Goal: Task Accomplishment & Management: Manage account settings

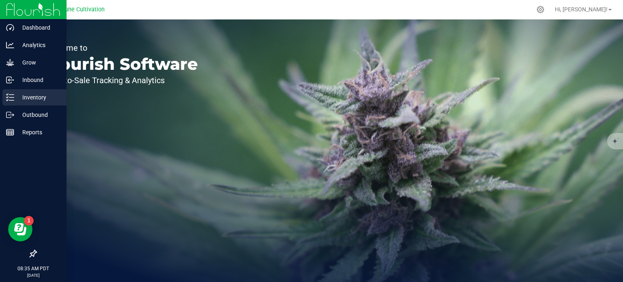
click at [24, 104] on div "Inventory" at bounding box center [34, 97] width 64 height 16
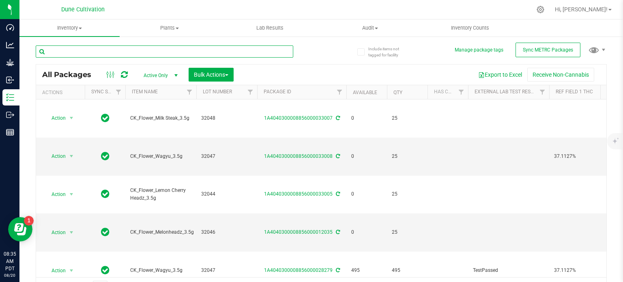
click at [112, 57] on input "text" at bounding box center [165, 51] width 258 height 12
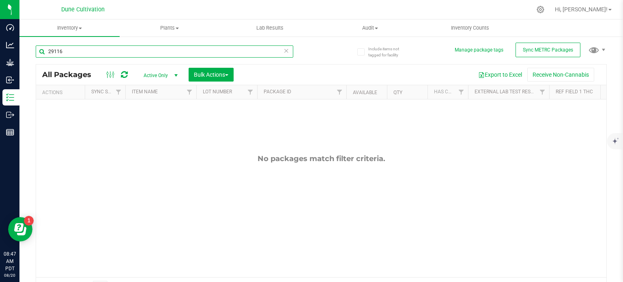
click at [89, 52] on input "29116" at bounding box center [165, 51] width 258 height 12
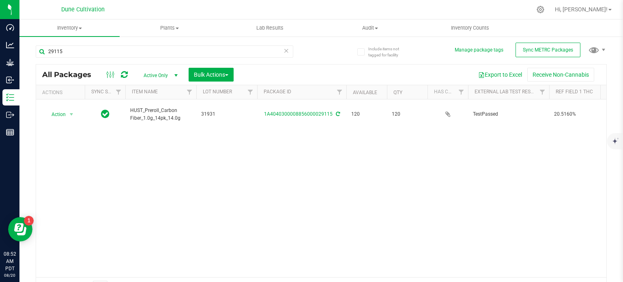
click at [156, 126] on div "Action Action Adjust qty Create package Edit attributes Global inventory Locate…" at bounding box center [321, 188] width 571 height 178
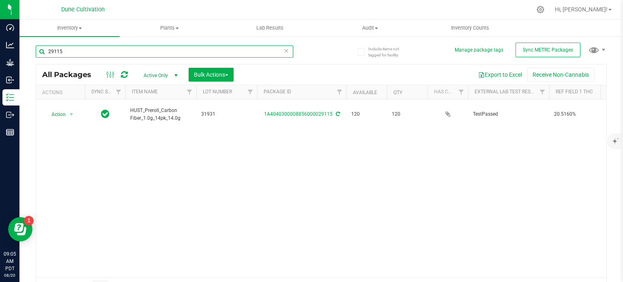
click at [88, 52] on input "29115" at bounding box center [165, 51] width 258 height 12
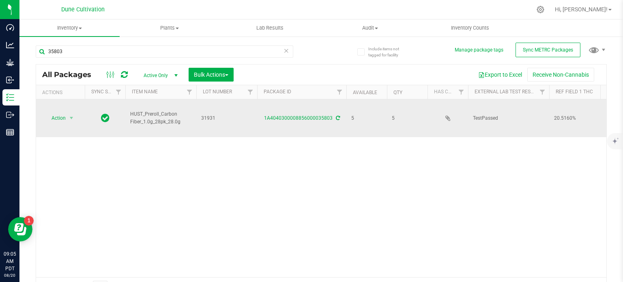
drag, startPoint x: 182, startPoint y: 114, endPoint x: 130, endPoint y: 104, distance: 52.5
click at [130, 110] on span "HUST_Preroll_Carbon Fiber_1.0g_28pk_28.0g" at bounding box center [160, 117] width 61 height 15
copy span "HUST_Preroll_Carbon Fiber_1.0g_28pk_28.0g"
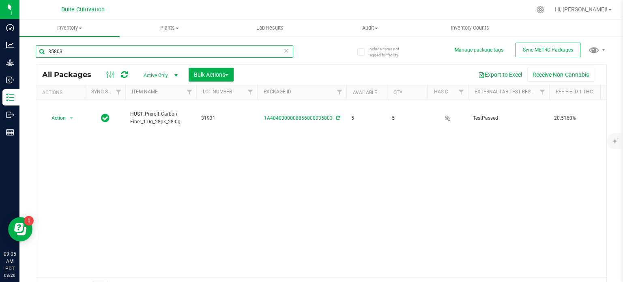
click at [109, 52] on input "35803" at bounding box center [165, 51] width 258 height 12
paste input "HUST_Preroll_Carbon Fiber_1.0g_28pk_28.0g"
click at [109, 52] on input "HUST_Preroll_Carbon Fiber_1.0g_28pk_28.0g" at bounding box center [165, 51] width 258 height 12
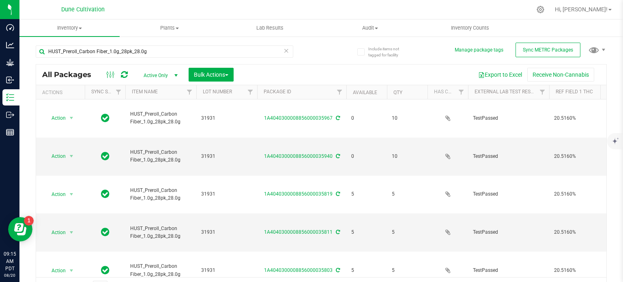
click at [170, 259] on div "Action Action Edit attributes Global inventory Locate package Package audit log…" at bounding box center [321, 188] width 571 height 178
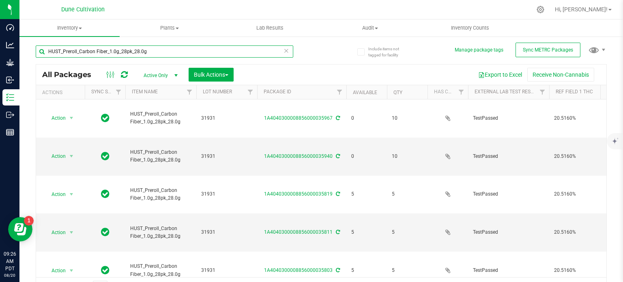
click at [238, 47] on input "HUST_Preroll_Carbon Fiber_1.0g_28pk_28.0g" at bounding box center [165, 51] width 258 height 12
type input "32047"
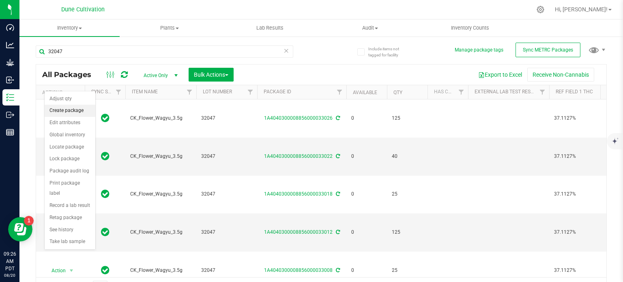
click at [71, 112] on li "Create package" at bounding box center [70, 111] width 51 height 12
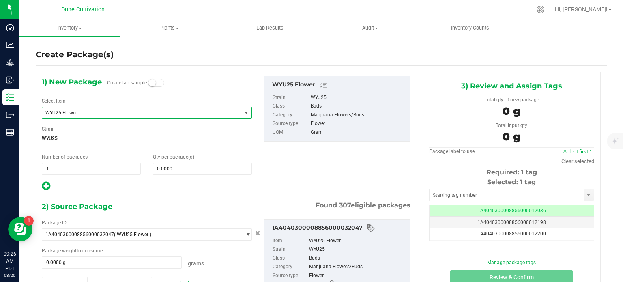
click at [105, 118] on span "WYU25 Flower" at bounding box center [141, 112] width 199 height 11
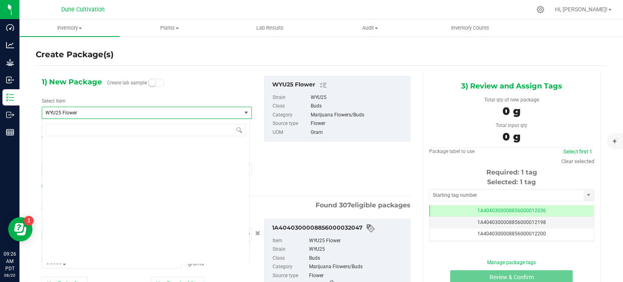
scroll to position [29726, 0]
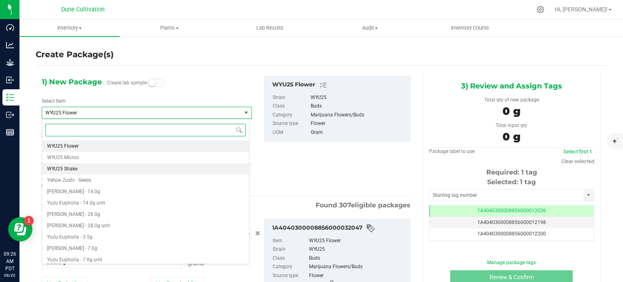
click at [101, 164] on li "WYU25 Shake" at bounding box center [145, 168] width 207 height 11
type input "0.0000"
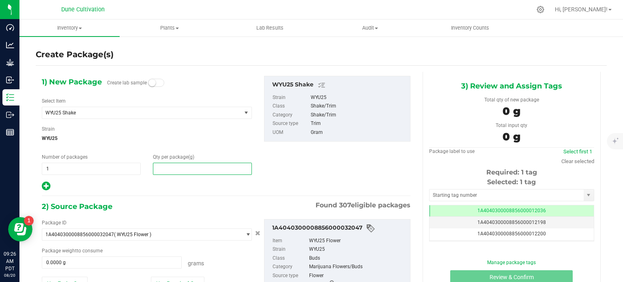
click at [192, 170] on span at bounding box center [202, 169] width 99 height 12
click at [192, 170] on input "text" at bounding box center [202, 168] width 98 height 11
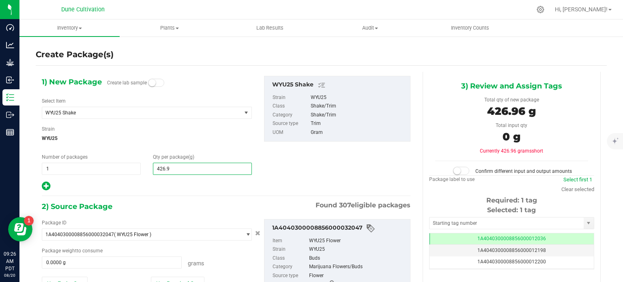
type input "426.96"
type input "426.9600"
click at [219, 217] on div "Package ID 1A4040300008856000032047 ( WYU25 Flower ) 1A40403000004B6000012017 1…" at bounding box center [226, 265] width 381 height 105
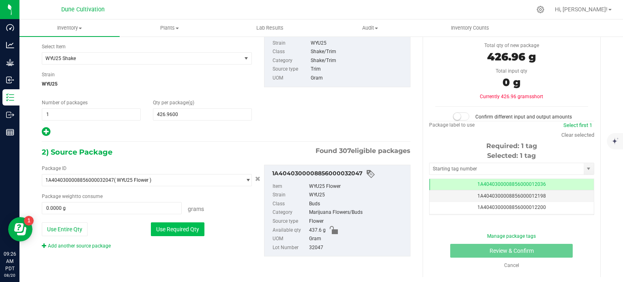
click at [188, 224] on button "Use Required Qty" at bounding box center [178, 229] width 54 height 14
type input "426.9600 g"
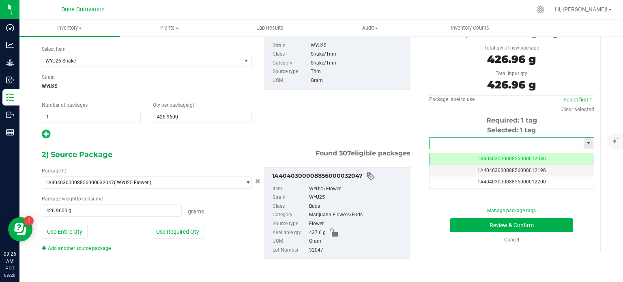
click at [495, 147] on input "text" at bounding box center [507, 143] width 154 height 11
type input "1A4040300008856000028280"
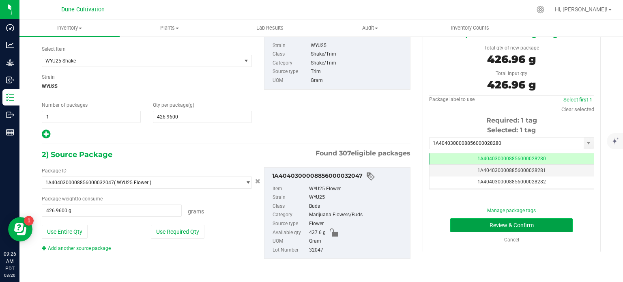
click at [510, 224] on button "Review & Confirm" at bounding box center [511, 225] width 123 height 14
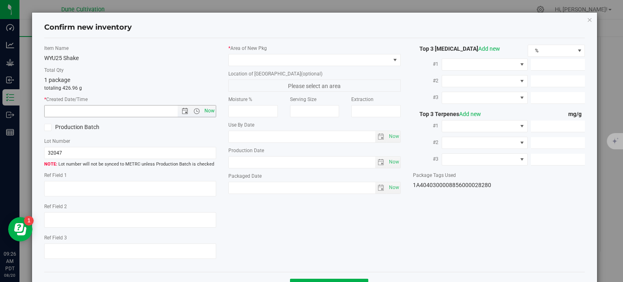
click at [211, 112] on span "Now" at bounding box center [210, 111] width 14 height 12
type input "[DATE] 9:26 AM"
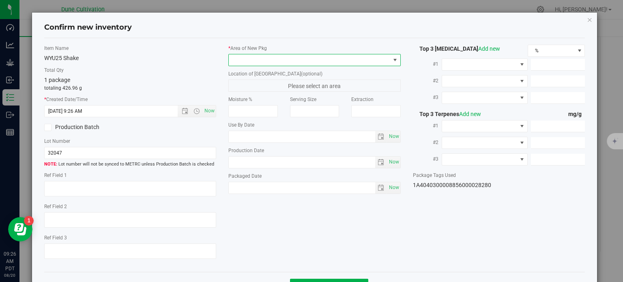
click at [308, 62] on span at bounding box center [310, 59] width 162 height 11
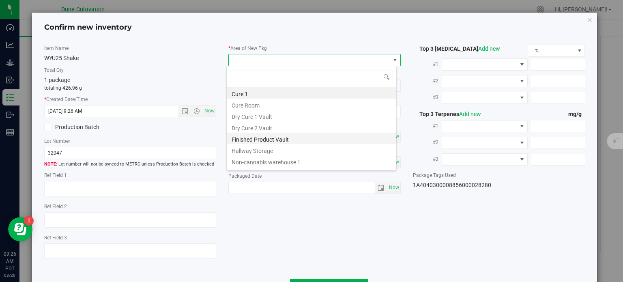
click at [293, 135] on li "Finished Product Vault" at bounding box center [312, 138] width 170 height 11
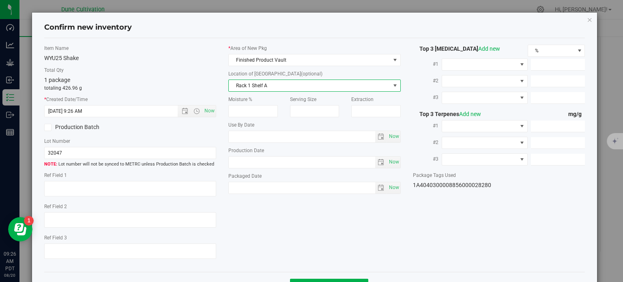
click at [321, 90] on span "Rack 1 Shelf A" at bounding box center [314, 86] width 172 height 12
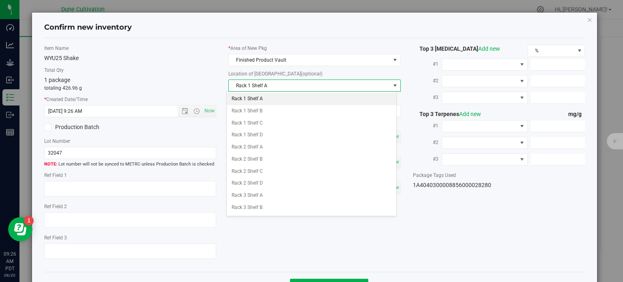
click at [325, 89] on span "Rack 1 Shelf A" at bounding box center [310, 85] width 162 height 11
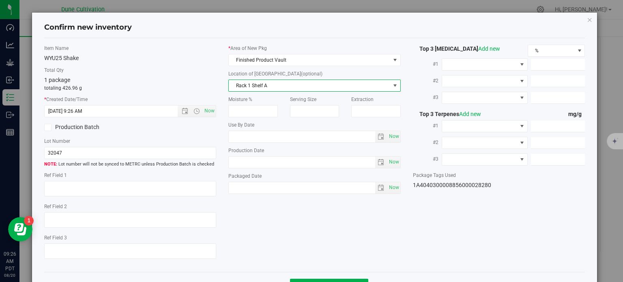
click at [325, 89] on span "Rack 1 Shelf A" at bounding box center [310, 85] width 162 height 11
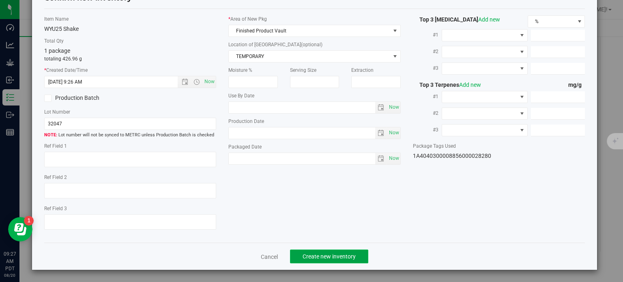
click at [333, 252] on button "Create new inventory" at bounding box center [329, 257] width 78 height 14
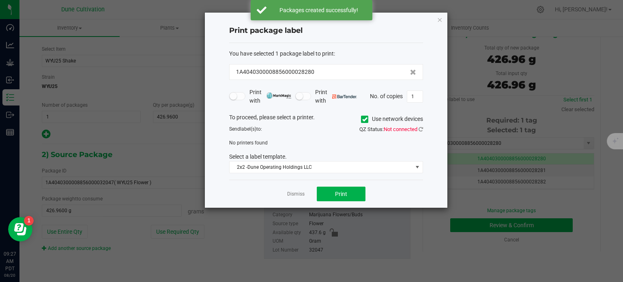
click at [438, 24] on div "Print package label You have selected 1 package label to print : 1A404030000885…" at bounding box center [326, 110] width 243 height 195
click at [441, 20] on icon "button" at bounding box center [440, 20] width 6 height 10
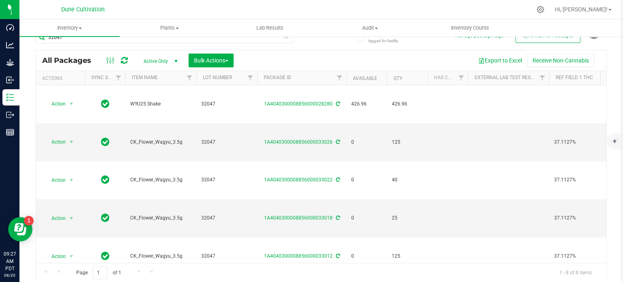
click at [347, 277] on div "Page 1 of 1 1 - 8 of 8 items" at bounding box center [321, 272] width 571 height 19
click at [69, 105] on li "Adjust qty" at bounding box center [70, 103] width 51 height 12
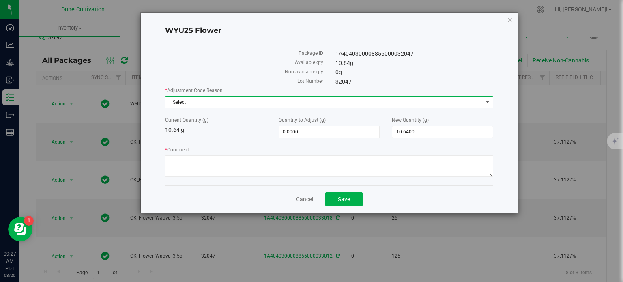
click at [238, 97] on span "Select" at bounding box center [324, 102] width 317 height 11
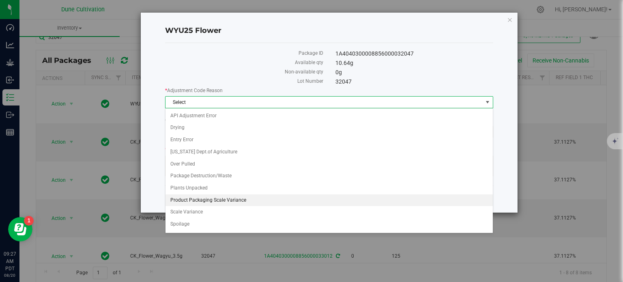
click at [235, 198] on li "Product Packaging Scale Variance" at bounding box center [329, 200] width 327 height 12
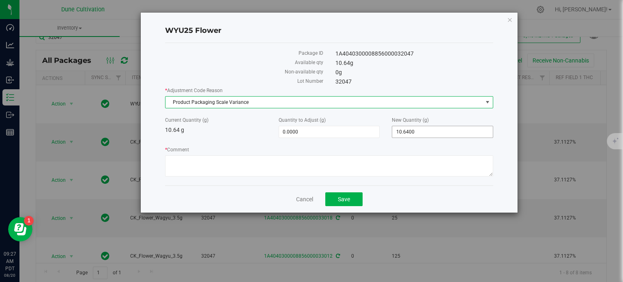
click at [418, 128] on span "10.6400 10.64" at bounding box center [442, 132] width 101 height 12
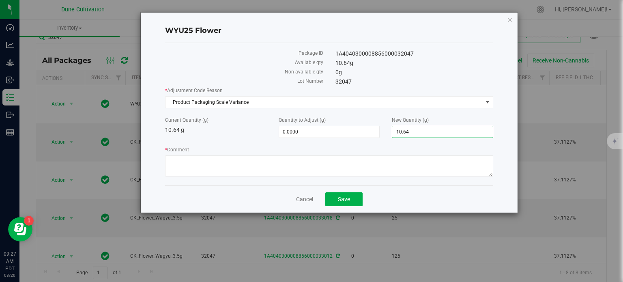
click at [418, 128] on input "10.64" at bounding box center [442, 131] width 101 height 11
type input "0"
type input "-10.6400"
type input "0.0000"
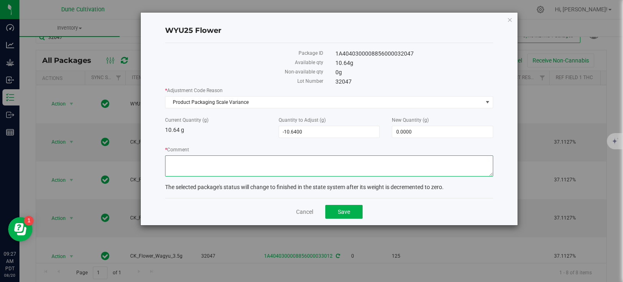
click at [382, 173] on textarea "* Comment" at bounding box center [329, 165] width 328 height 21
type textarea "Variance made creating 520 units - comes to .02g/unit"
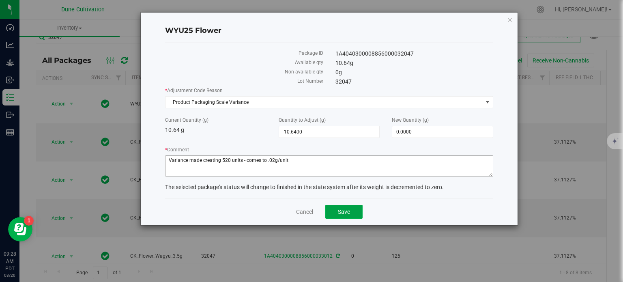
click at [325, 205] on button "Save" at bounding box center [343, 212] width 37 height 14
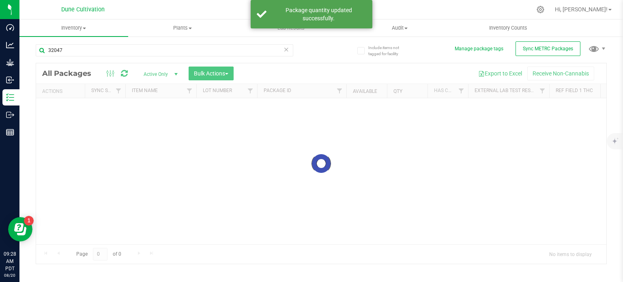
scroll to position [1, 0]
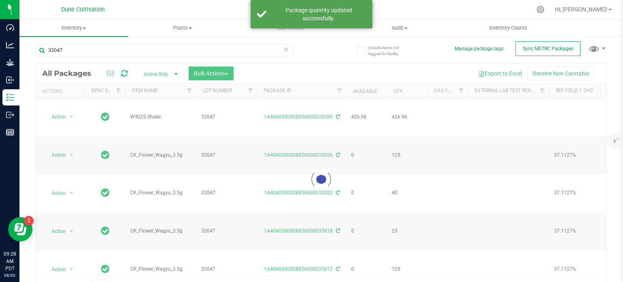
scroll to position [14, 0]
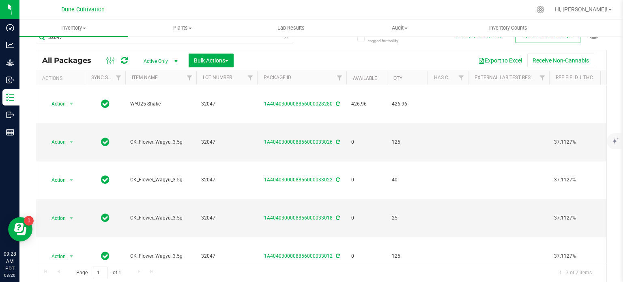
click at [261, 243] on div "Action Action Adjust qty Create package Edit attributes Global inventory Locate…" at bounding box center [321, 174] width 571 height 178
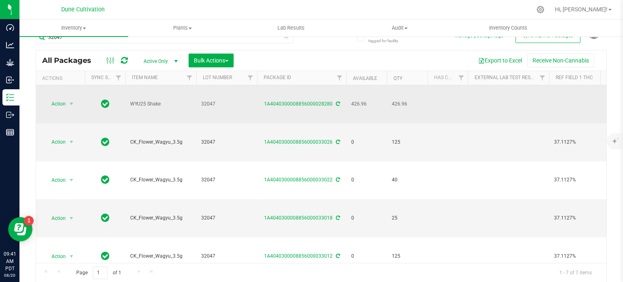
scroll to position [0, 0]
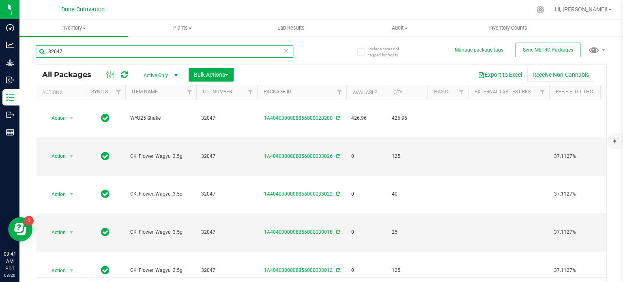
click at [96, 56] on input "32047" at bounding box center [165, 51] width 258 height 12
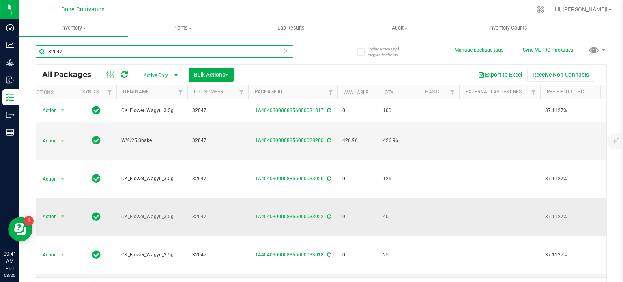
scroll to position [3, 9]
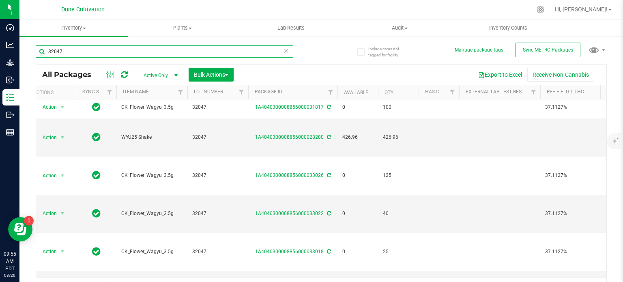
click at [215, 56] on input "32047" at bounding box center [165, 51] width 258 height 12
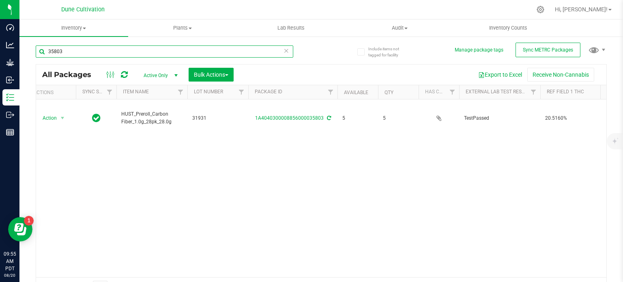
scroll to position [0, 9]
type input "3"
type input "31931"
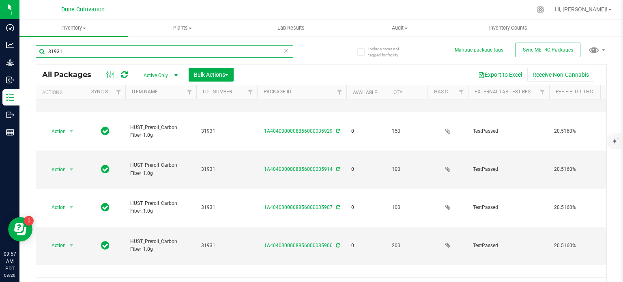
scroll to position [245, 0]
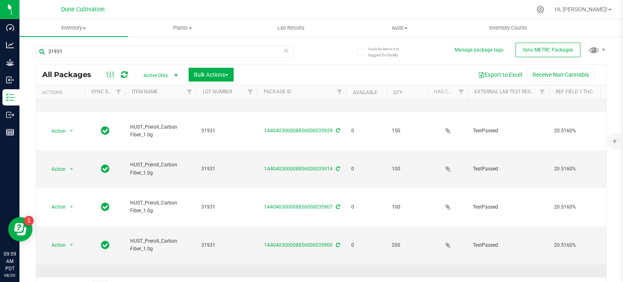
click at [75, 278] on span "select" at bounding box center [72, 283] width 10 height 11
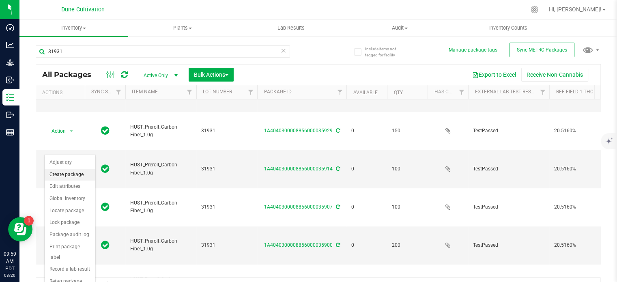
click at [74, 175] on li "Create package" at bounding box center [70, 175] width 51 height 12
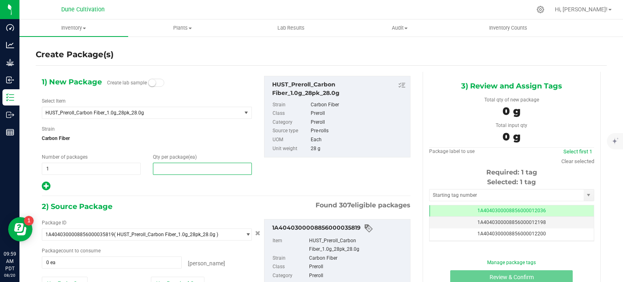
click at [171, 168] on span at bounding box center [202, 169] width 99 height 12
type input "15"
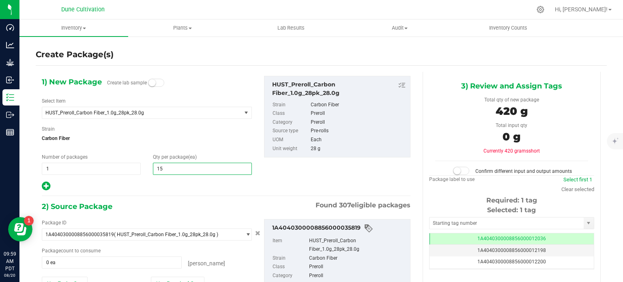
type input "15"
click at [166, 190] on div at bounding box center [147, 186] width 210 height 11
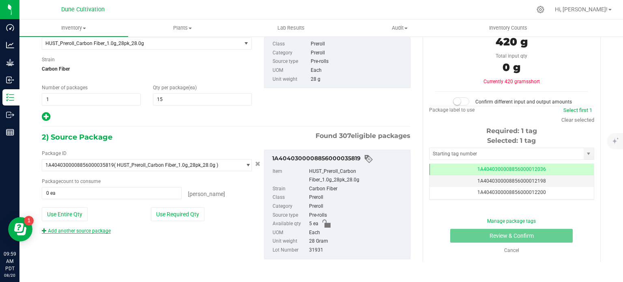
click at [44, 229] on icon at bounding box center [44, 230] width 5 height 5
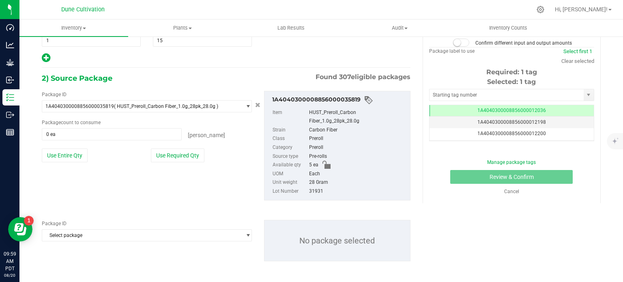
scroll to position [130, 0]
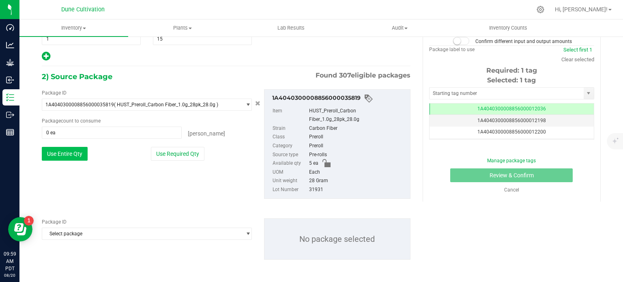
click at [75, 156] on button "Use Entire Qty" at bounding box center [65, 154] width 46 height 14
type input "5 ea"
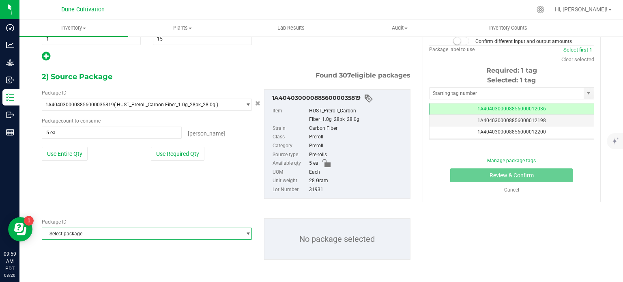
click at [102, 229] on span "Select package" at bounding box center [141, 233] width 199 height 11
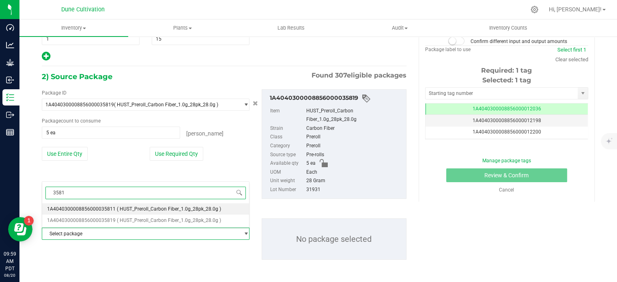
type input "35811"
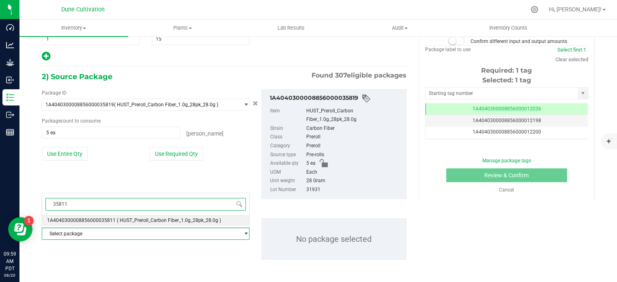
click at [111, 222] on span "1A4040300008856000035811" at bounding box center [81, 221] width 69 height 6
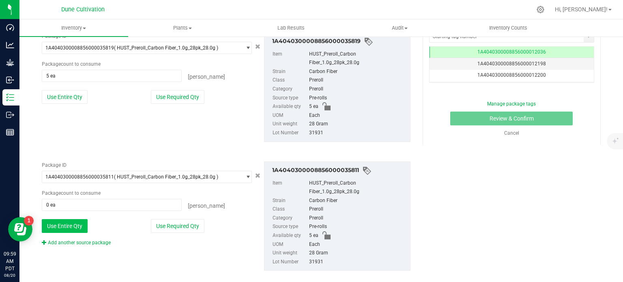
click at [82, 226] on button "Use Entire Qty" at bounding box center [65, 226] width 46 height 14
type input "5 ea"
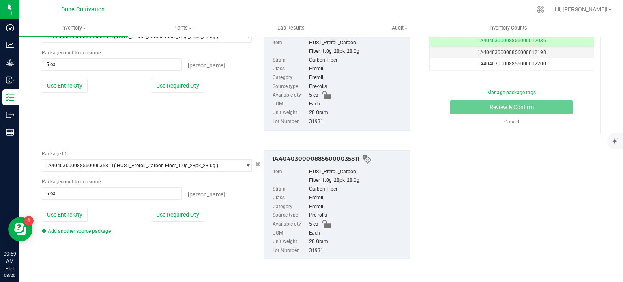
click at [42, 230] on icon at bounding box center [44, 230] width 5 height 5
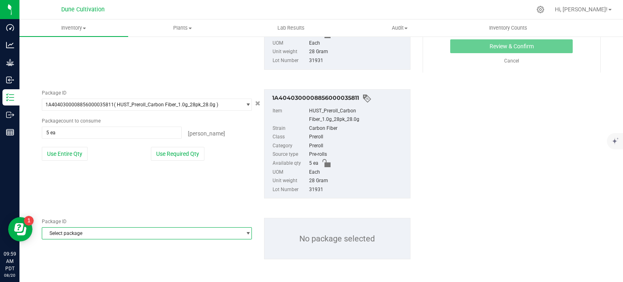
click at [111, 230] on span "Select package" at bounding box center [141, 233] width 199 height 11
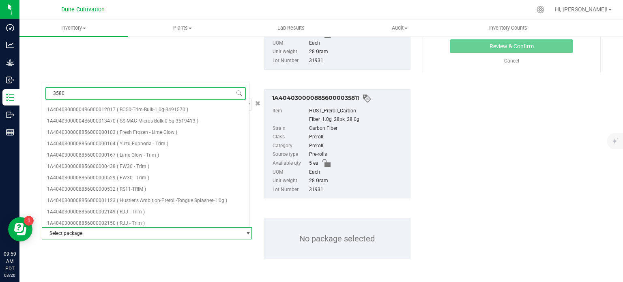
type input "35803"
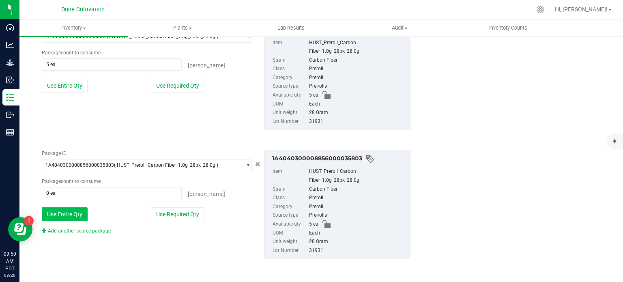
click at [81, 218] on button "Use Entire Qty" at bounding box center [65, 214] width 46 height 14
type input "5 ea"
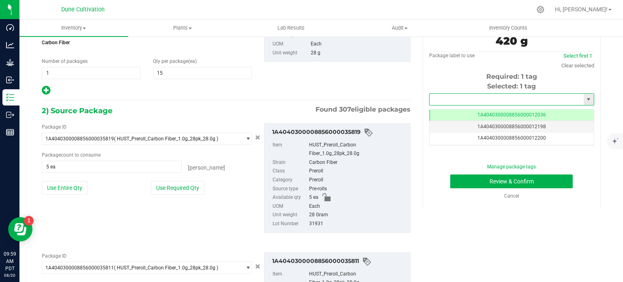
click at [474, 100] on input "text" at bounding box center [507, 99] width 154 height 11
type input "1A4040300008856000022487"
click at [496, 269] on div "1) New Package Create lab sample Select Item HUST_Preroll_Carbon Fiber_1.0g_28p…" at bounding box center [321, 242] width 571 height 532
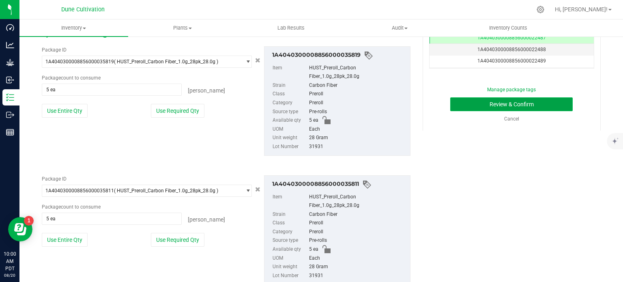
click at [478, 103] on button "Review & Confirm" at bounding box center [511, 104] width 123 height 14
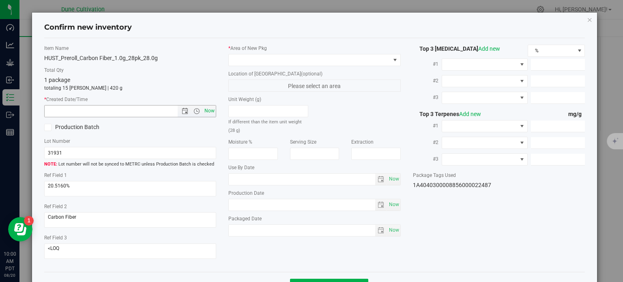
click at [206, 114] on span "Now" at bounding box center [210, 111] width 14 height 12
type input "[DATE] 10:00 AM"
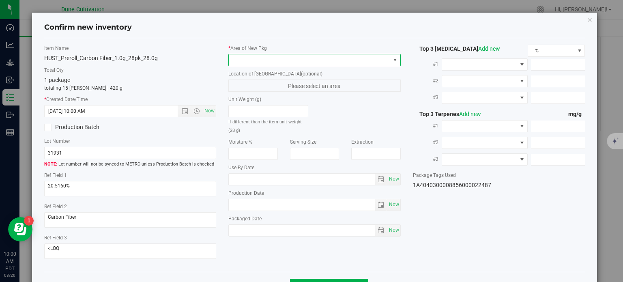
click at [297, 60] on span at bounding box center [310, 59] width 162 height 11
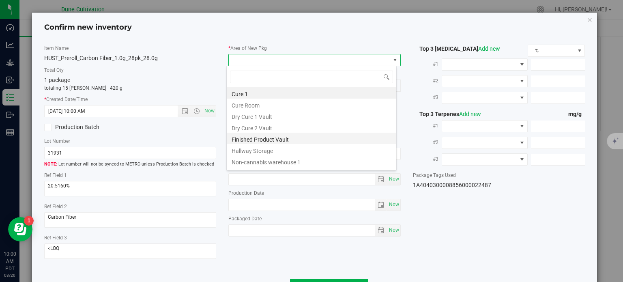
click at [300, 136] on li "Finished Product Vault" at bounding box center [312, 138] width 170 height 11
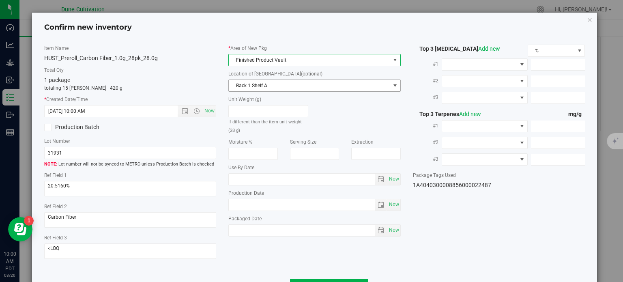
click at [326, 89] on span "Rack 1 Shelf A" at bounding box center [310, 85] width 162 height 11
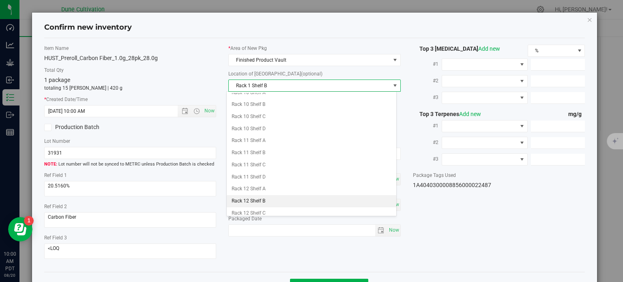
click at [268, 195] on li "Rack 12 Shelf B" at bounding box center [312, 201] width 170 height 12
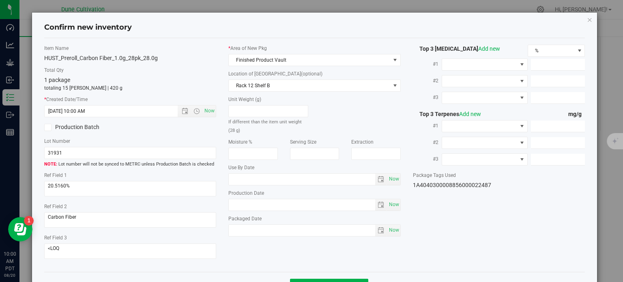
click at [346, 127] on div "Unit Weight (g) If different than the item unit weight (28 g)" at bounding box center [314, 115] width 185 height 39
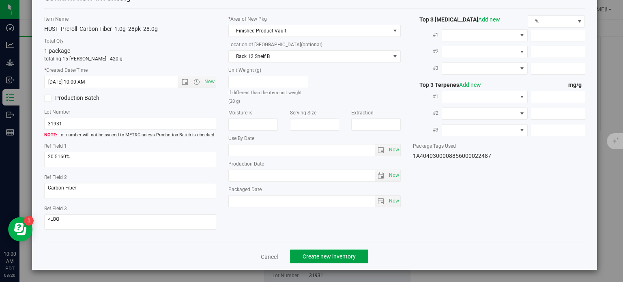
click at [348, 257] on span "Create new inventory" at bounding box center [329, 256] width 53 height 6
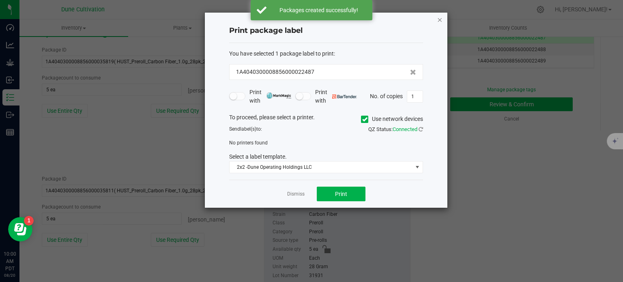
click at [440, 23] on icon "button" at bounding box center [440, 20] width 6 height 10
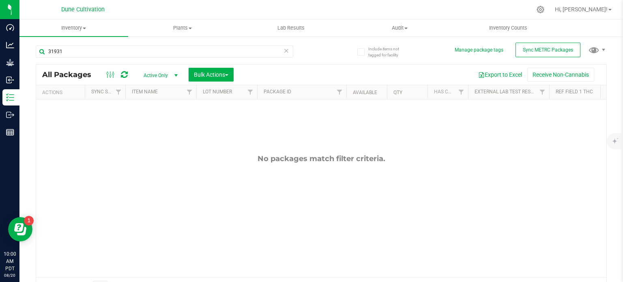
click at [163, 73] on span "Active Only" at bounding box center [159, 75] width 45 height 11
click at [144, 126] on li "All" at bounding box center [159, 125] width 44 height 12
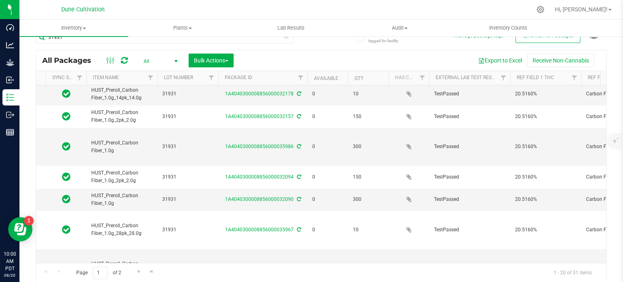
scroll to position [0, 39]
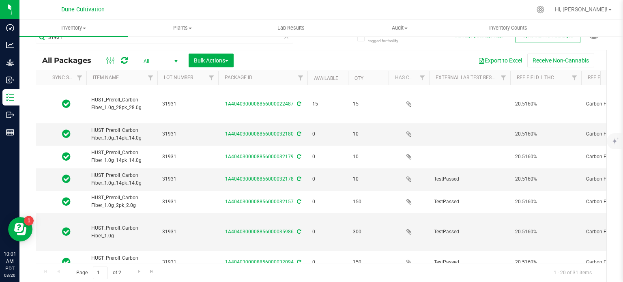
click at [172, 67] on div "All Packages All Active Only Lab Samples Locked All External Internal Bulk Acti…" at bounding box center [321, 60] width 571 height 20
click at [178, 61] on span "select" at bounding box center [176, 61] width 6 height 6
click at [170, 73] on li "Active Only" at bounding box center [159, 75] width 44 height 12
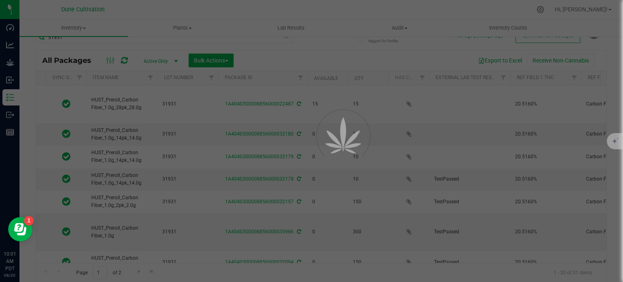
scroll to position [1, 0]
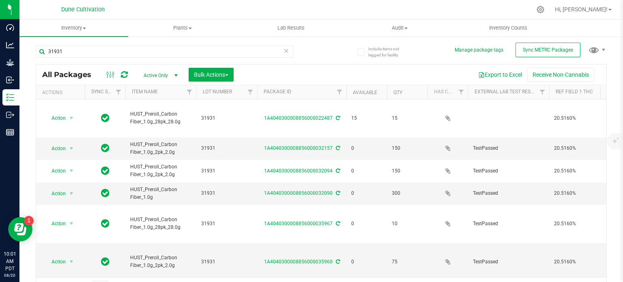
click at [382, 90] on th "Available" at bounding box center [367, 92] width 41 height 14
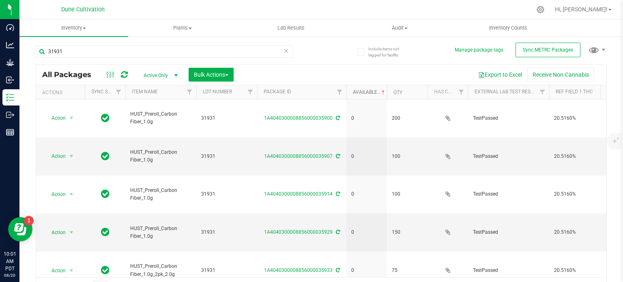
click at [382, 90] on span at bounding box center [383, 92] width 6 height 6
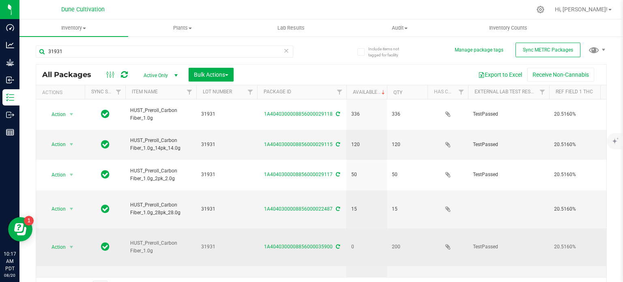
click at [231, 228] on td "31931" at bounding box center [226, 247] width 61 height 38
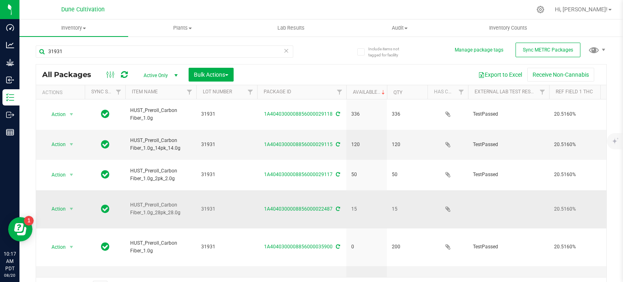
click at [221, 205] on span "31931" at bounding box center [226, 209] width 51 height 8
click at [75, 203] on span "select" at bounding box center [72, 208] width 10 height 11
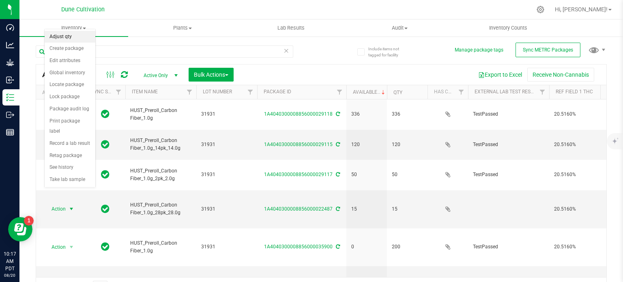
click at [72, 41] on li "Adjust qty" at bounding box center [70, 37] width 51 height 12
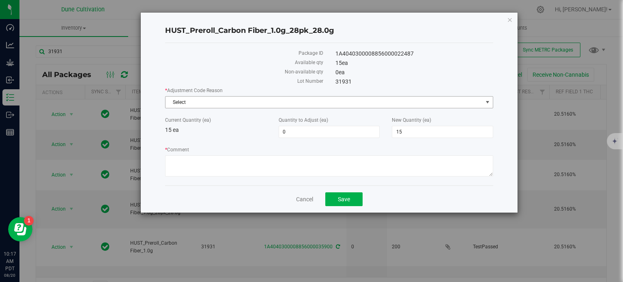
click at [242, 105] on span "Select" at bounding box center [324, 102] width 317 height 11
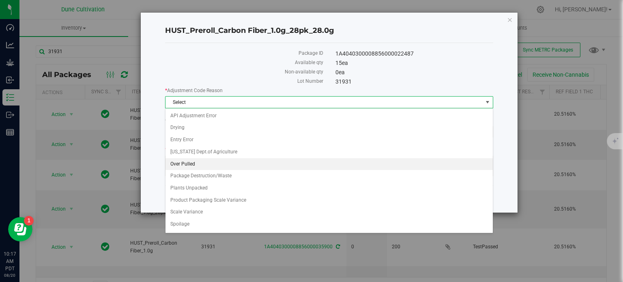
click at [219, 164] on li "Over Pulled" at bounding box center [329, 164] width 327 height 12
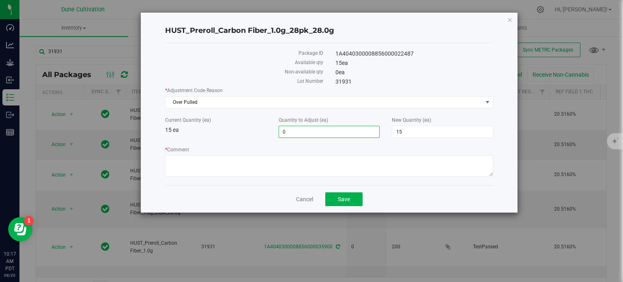
click at [336, 126] on span "0 0" at bounding box center [329, 132] width 101 height 12
type input "15"
type input "30"
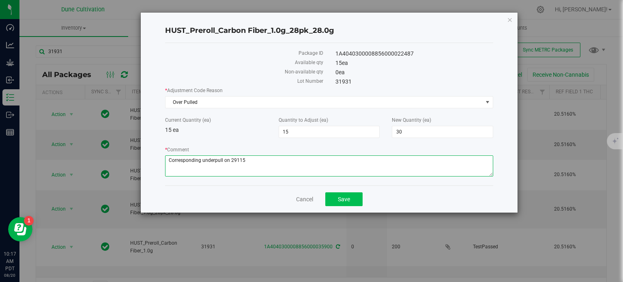
type textarea "Corresponding underpull on 29115"
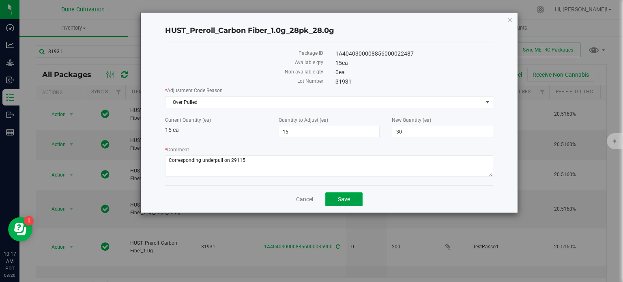
click at [341, 192] on button "Save" at bounding box center [343, 199] width 37 height 14
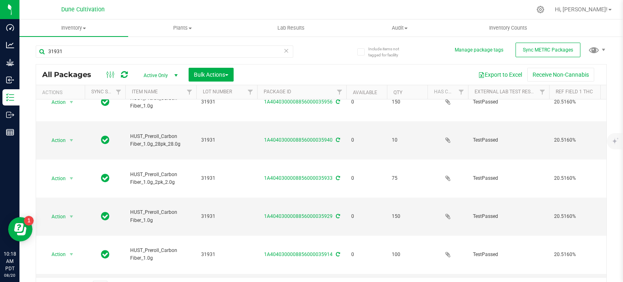
scroll to position [209, 0]
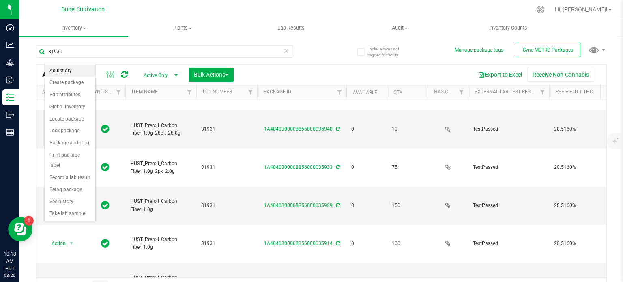
click at [72, 75] on li "Adjust qty" at bounding box center [70, 71] width 51 height 12
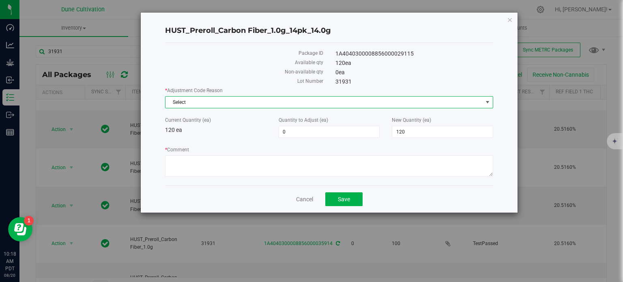
click at [218, 98] on span "Select" at bounding box center [324, 102] width 317 height 11
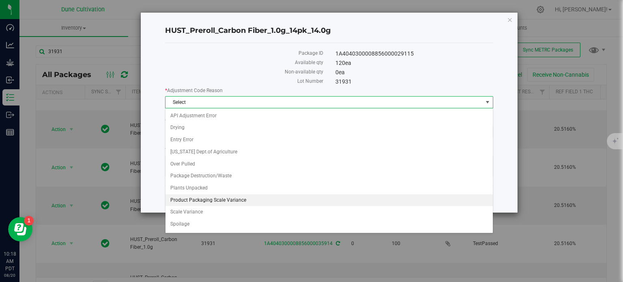
scroll to position [45, 0]
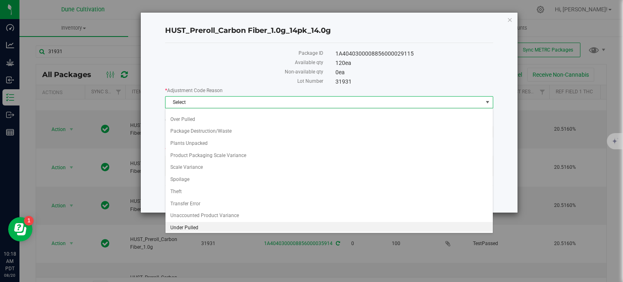
click at [214, 229] on li "Under Pulled" at bounding box center [329, 228] width 327 height 12
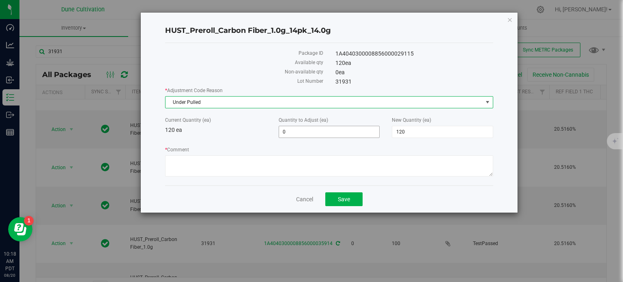
click at [311, 132] on span "0 0" at bounding box center [329, 132] width 101 height 12
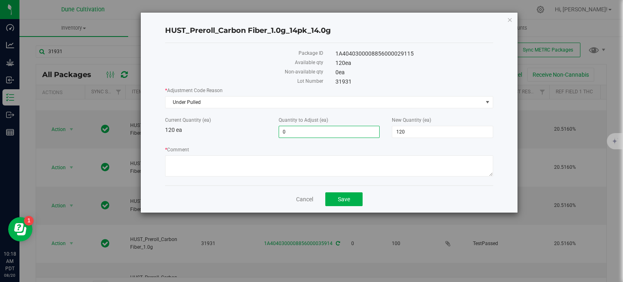
click at [311, 132] on input "0" at bounding box center [329, 131] width 101 height 11
type input "-30"
type input "90"
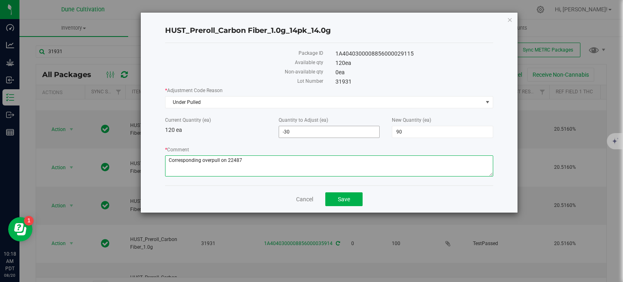
type textarea "Corresponding overpull on 22487"
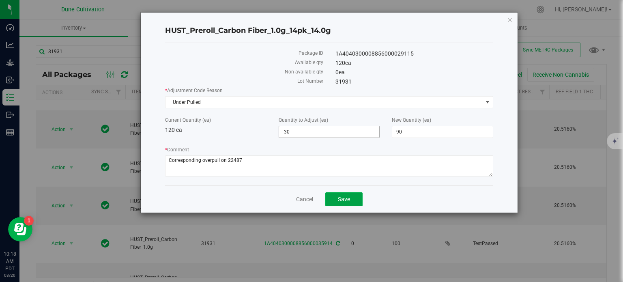
click at [325, 192] on button "Save" at bounding box center [343, 199] width 37 height 14
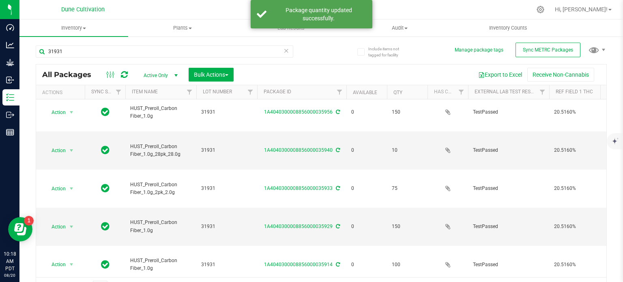
scroll to position [209, 0]
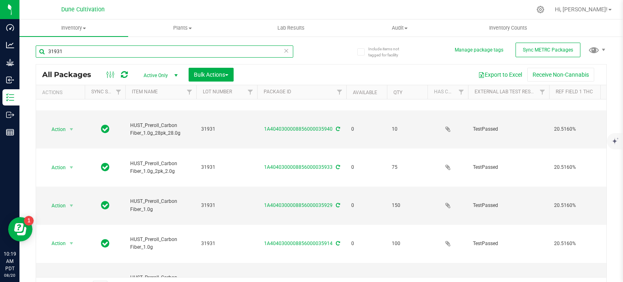
click at [192, 55] on input "31931" at bounding box center [165, 51] width 258 height 12
type input "28279"
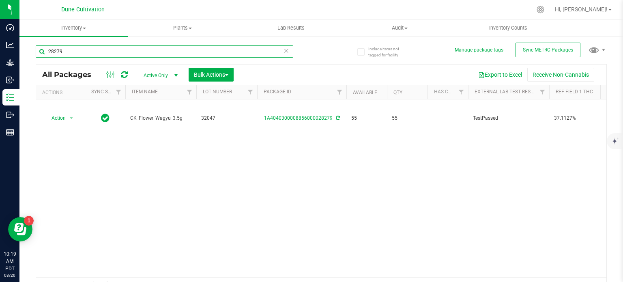
click at [192, 55] on input "28279" at bounding box center [165, 51] width 258 height 12
